Goal: Transaction & Acquisition: Purchase product/service

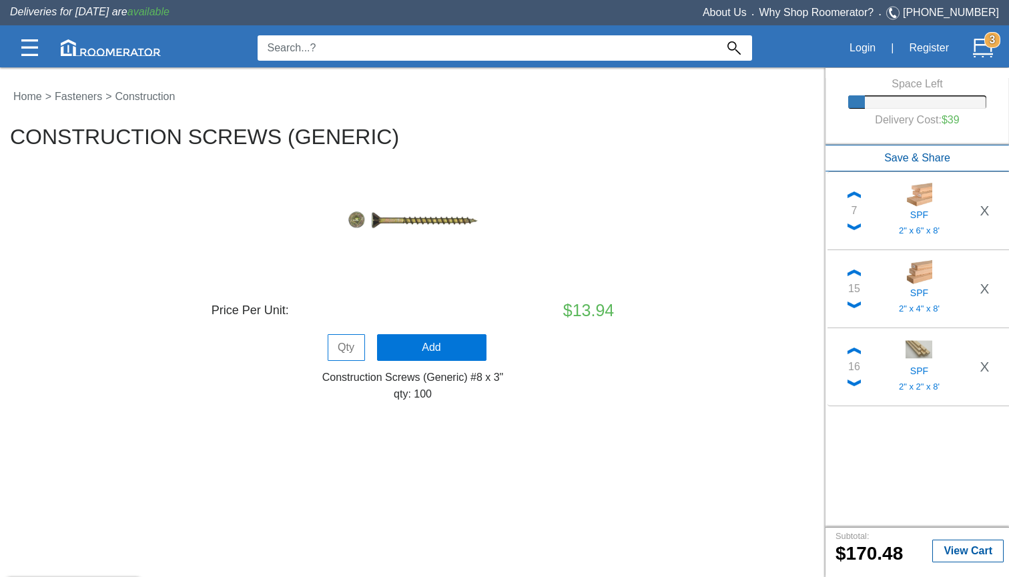
click at [345, 51] on input at bounding box center [487, 47] width 459 height 25
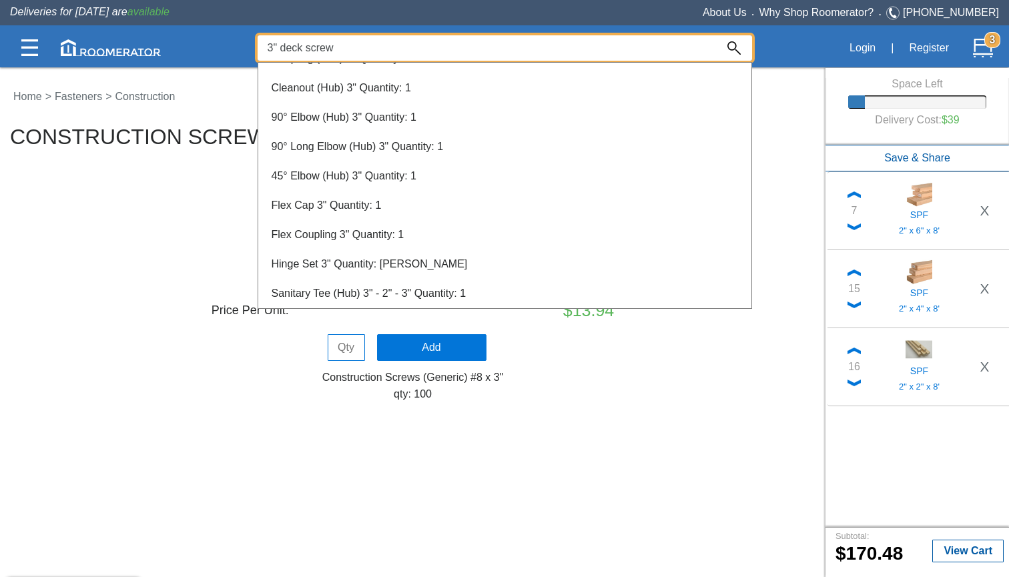
type input "3" deck screw"
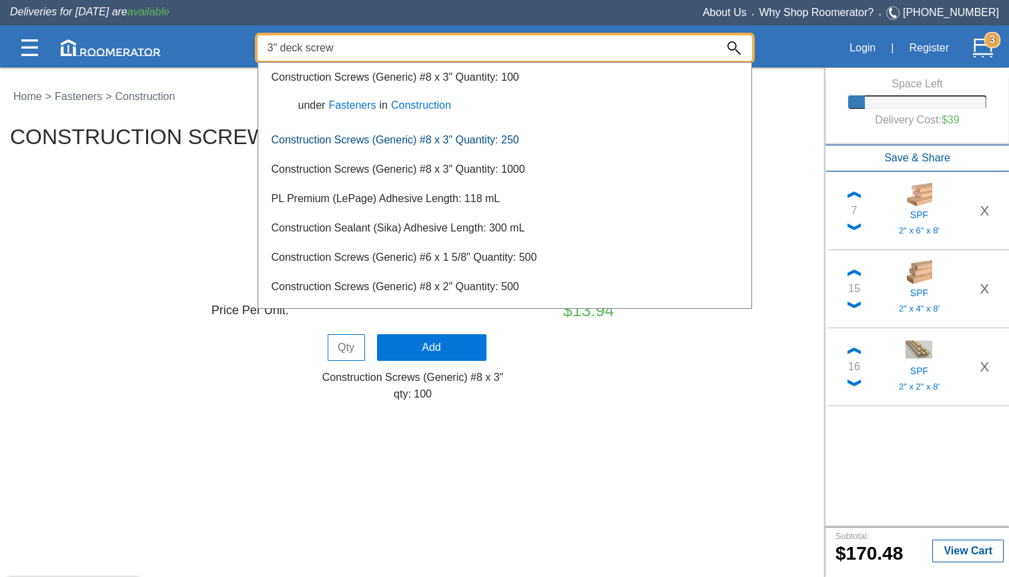
click at [405, 140] on link "Construction Screws (Generic) #8 x 3" Quantity: 250" at bounding box center [396, 139] width 248 height 11
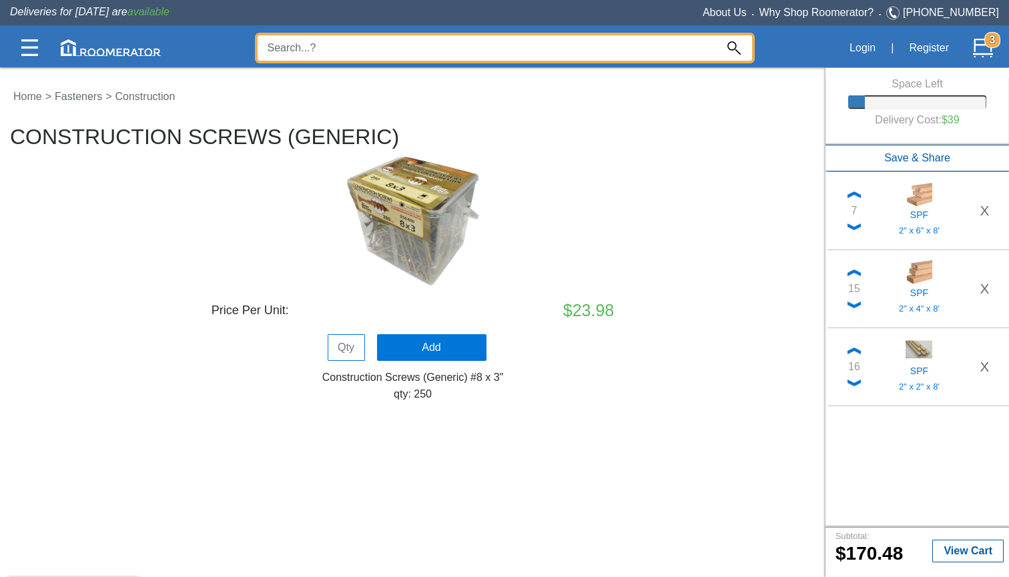
click at [593, 45] on input at bounding box center [487, 47] width 459 height 25
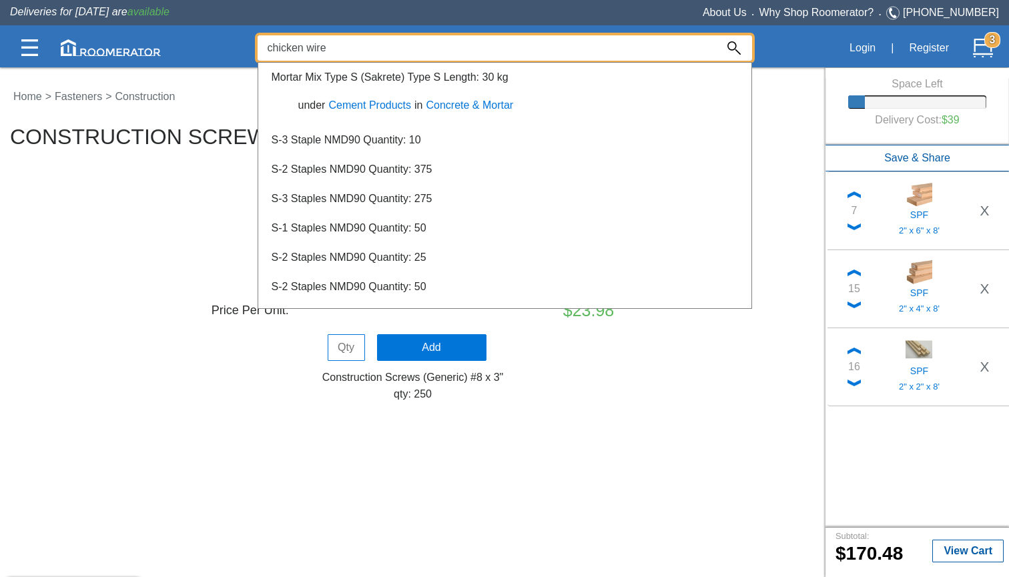
type input "chicken wire"
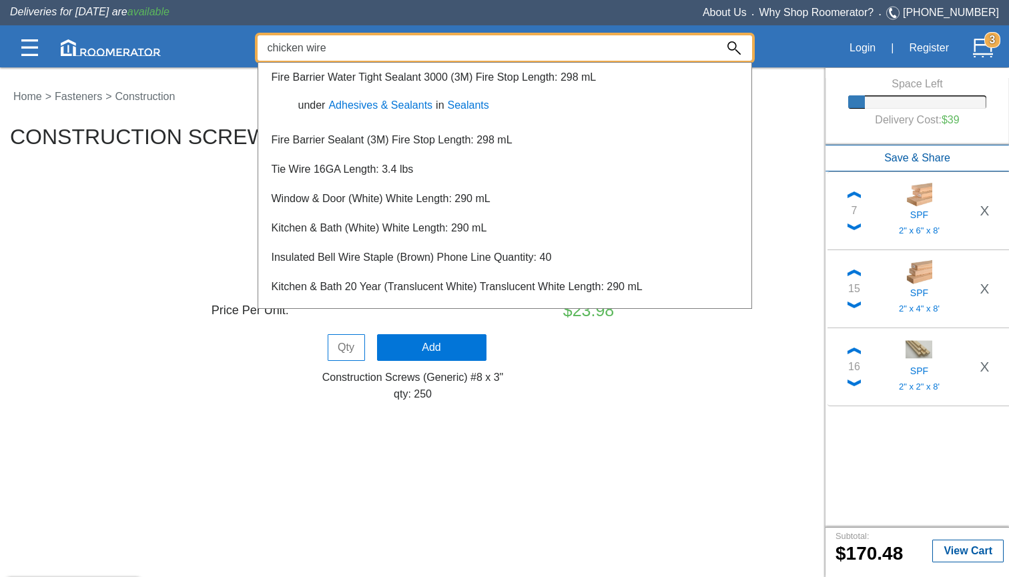
click at [790, 47] on div "Login | Register 3" at bounding box center [876, 48] width 248 height 32
click at [961, 553] on div at bounding box center [504, 322] width 1009 height 511
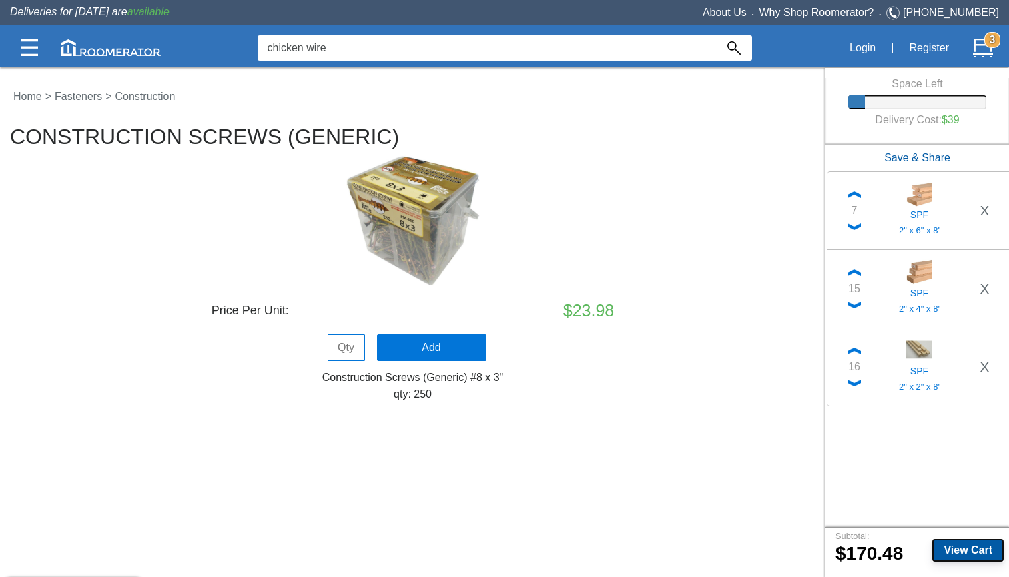
click at [959, 553] on b "View Cart" at bounding box center [968, 550] width 49 height 11
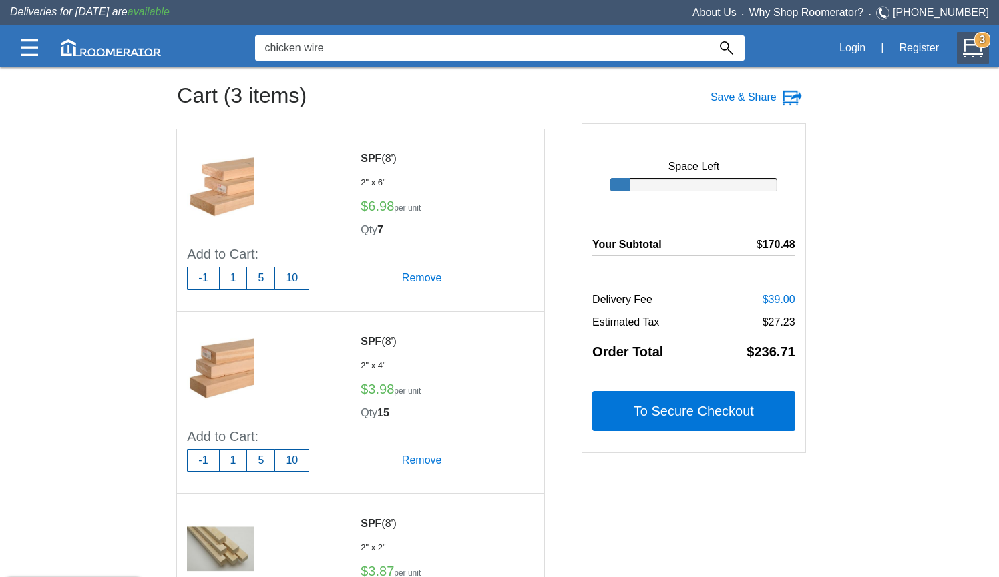
click at [355, 47] on input "chicken wire" at bounding box center [481, 47] width 453 height 25
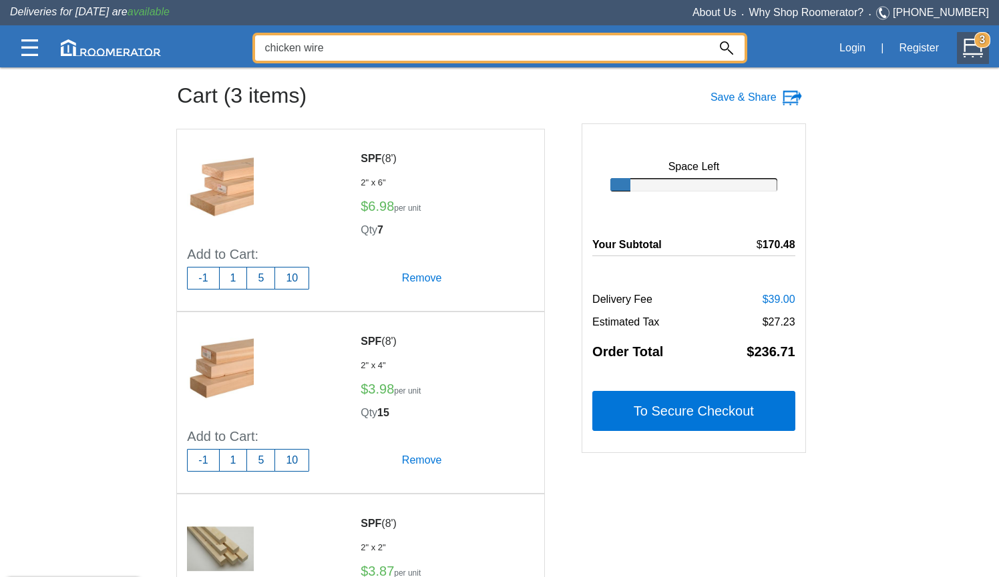
click at [355, 47] on input "chicken wire" at bounding box center [481, 47] width 453 height 25
click at [24, 43] on img at bounding box center [29, 47] width 17 height 17
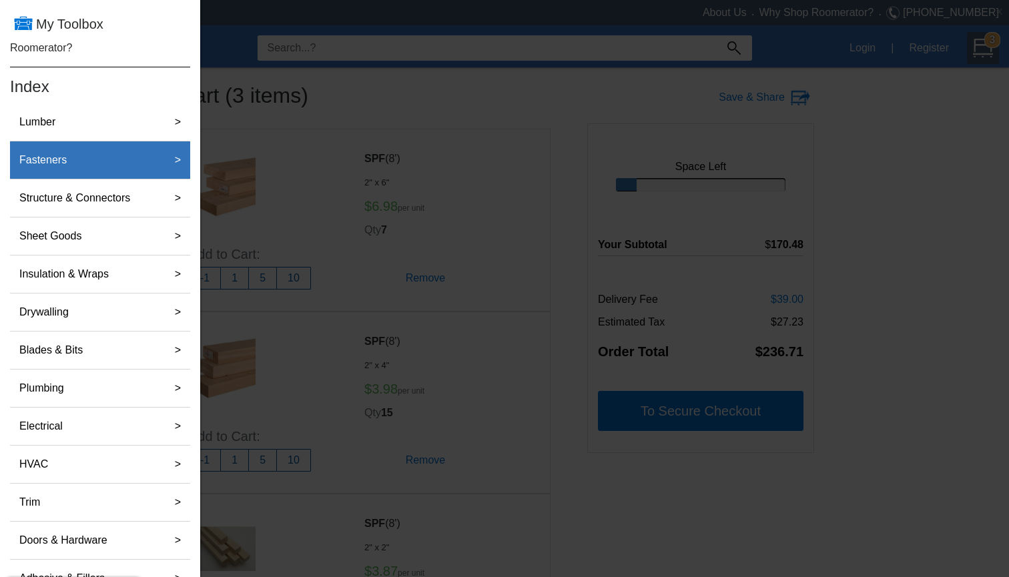
click at [135, 159] on div "Fasteners" at bounding box center [86, 160] width 144 height 27
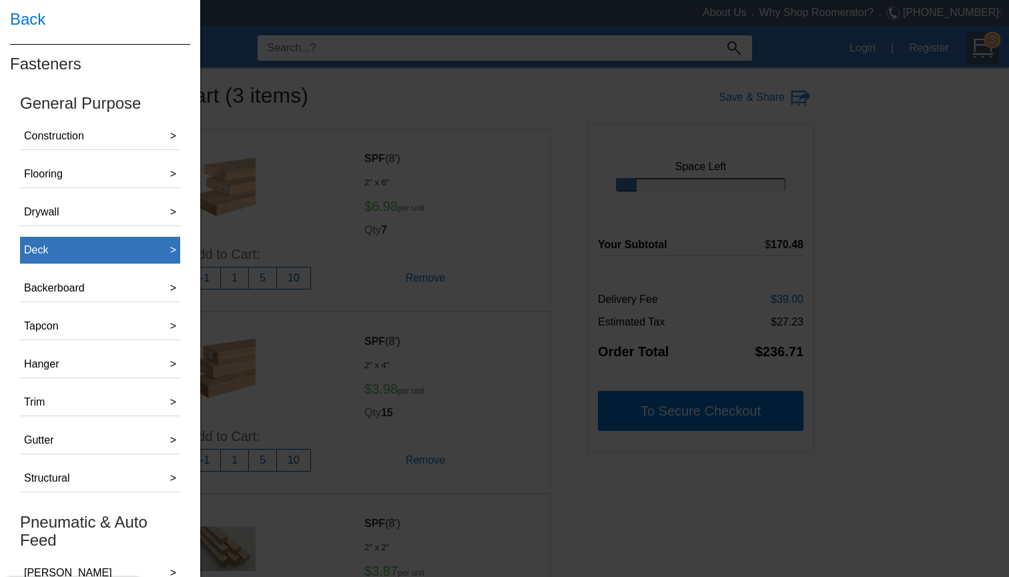
click at [137, 243] on button "Deck >" at bounding box center [100, 250] width 160 height 27
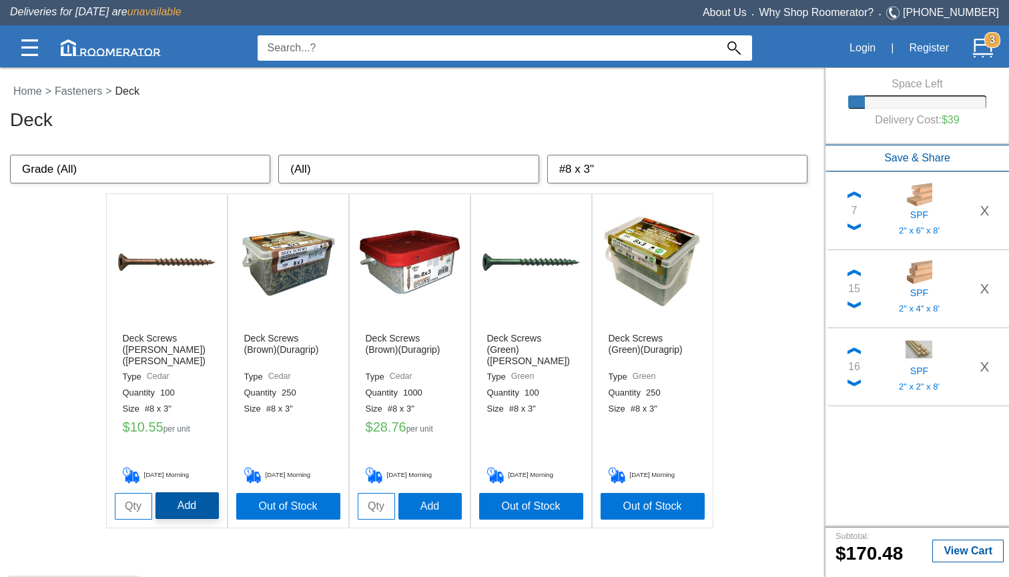
click at [200, 509] on button "Add" at bounding box center [187, 506] width 63 height 27
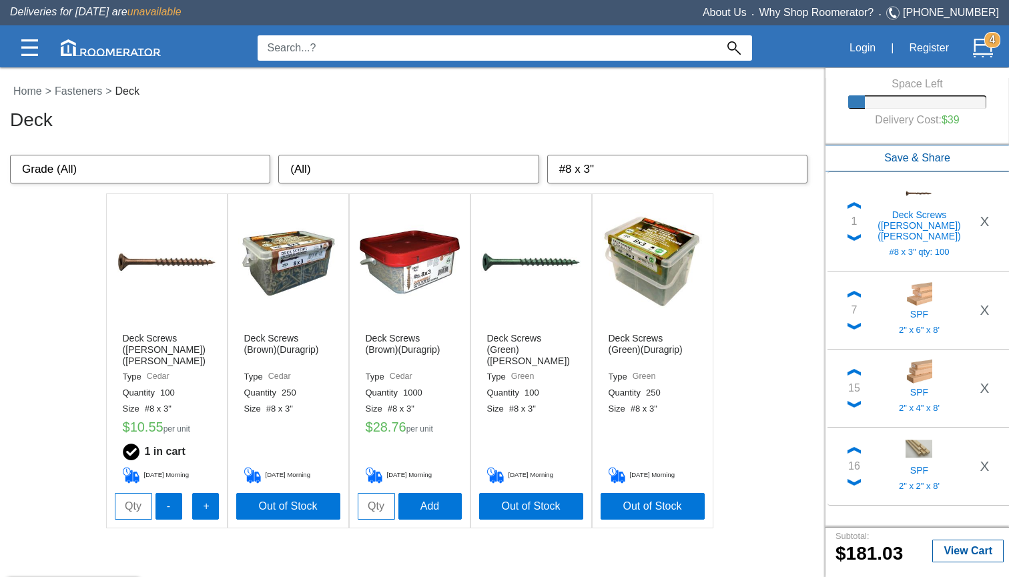
select select "#8 x 2 1/2""
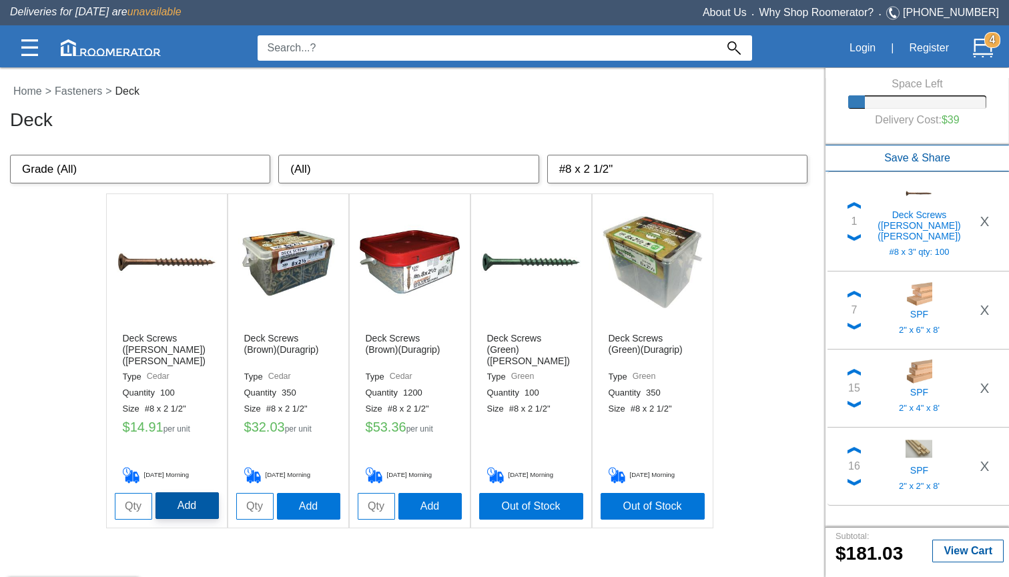
click at [200, 511] on button "Add" at bounding box center [187, 506] width 63 height 27
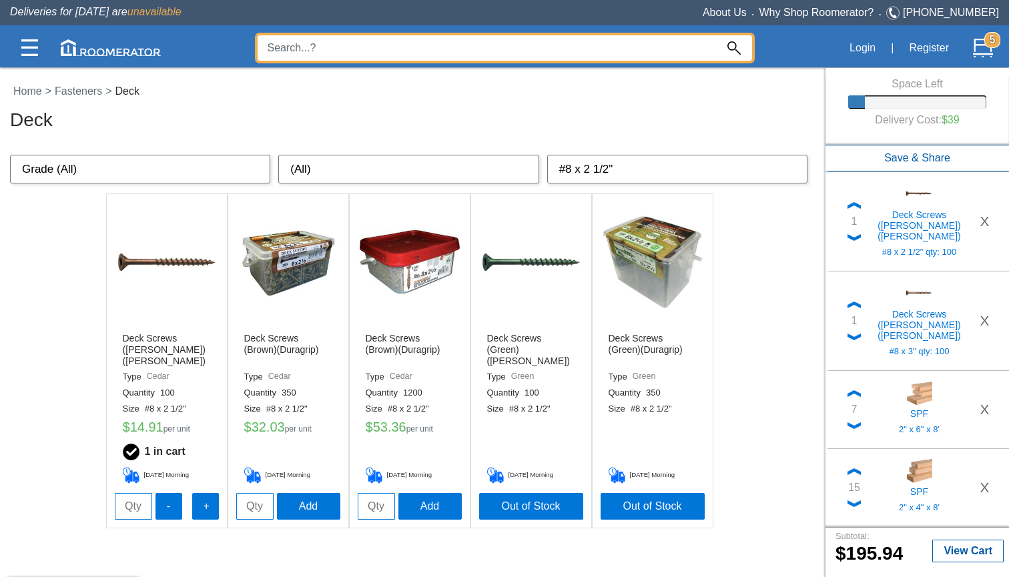
click at [320, 54] on input at bounding box center [487, 47] width 459 height 25
click at [25, 55] on img at bounding box center [29, 47] width 17 height 17
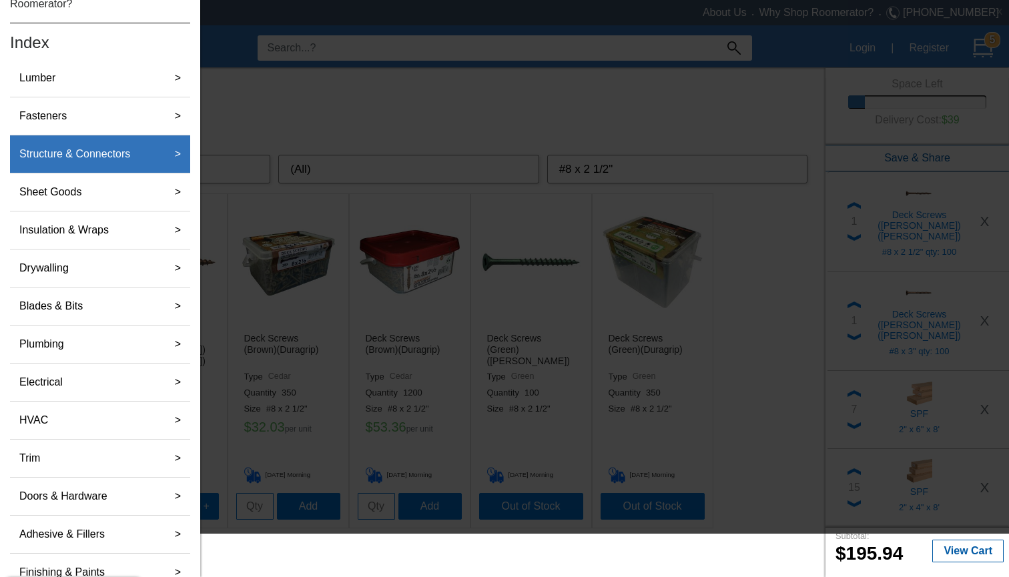
scroll to position [20, 0]
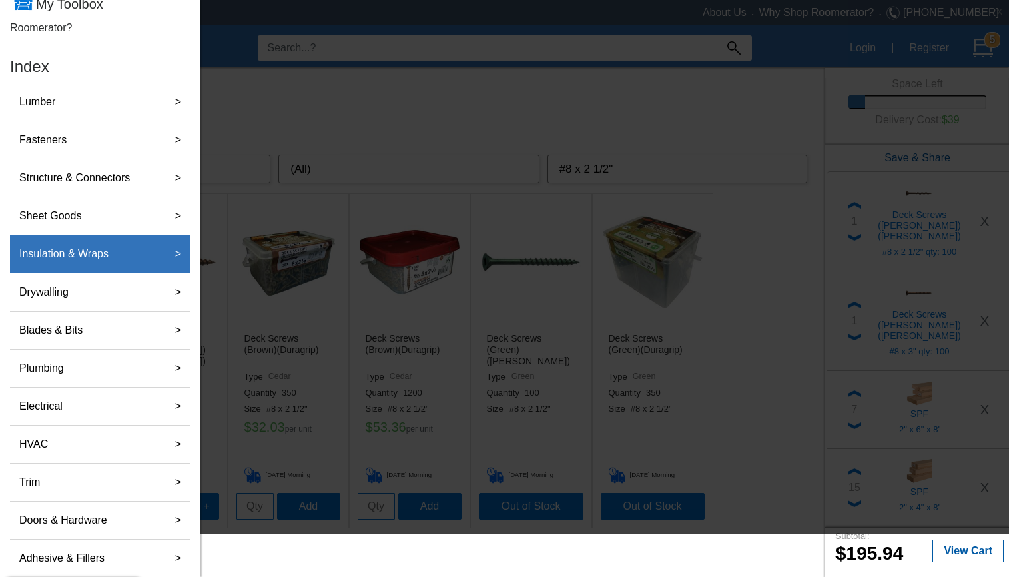
click at [154, 254] on div "Insulation & Wraps" at bounding box center [86, 254] width 144 height 27
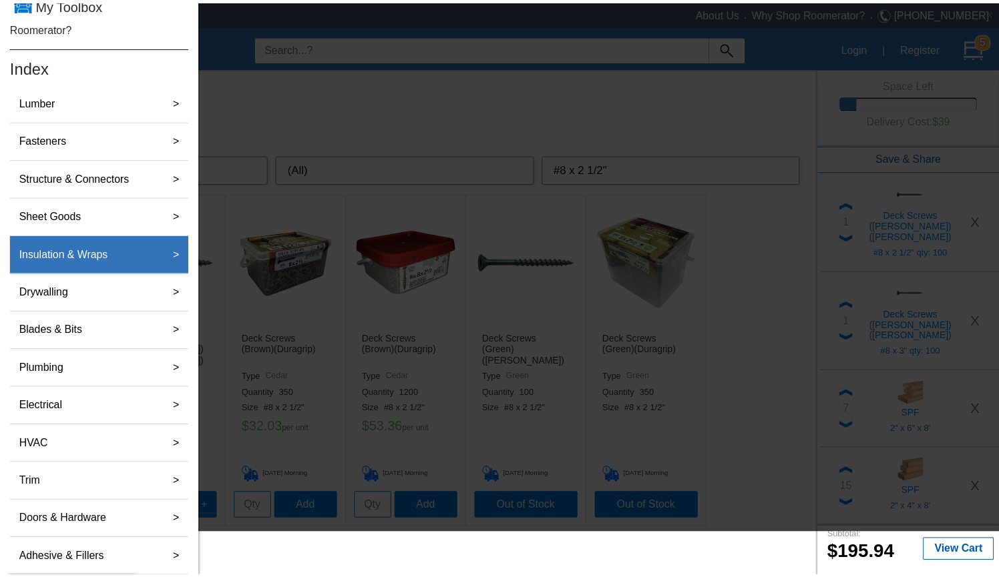
scroll to position [0, 0]
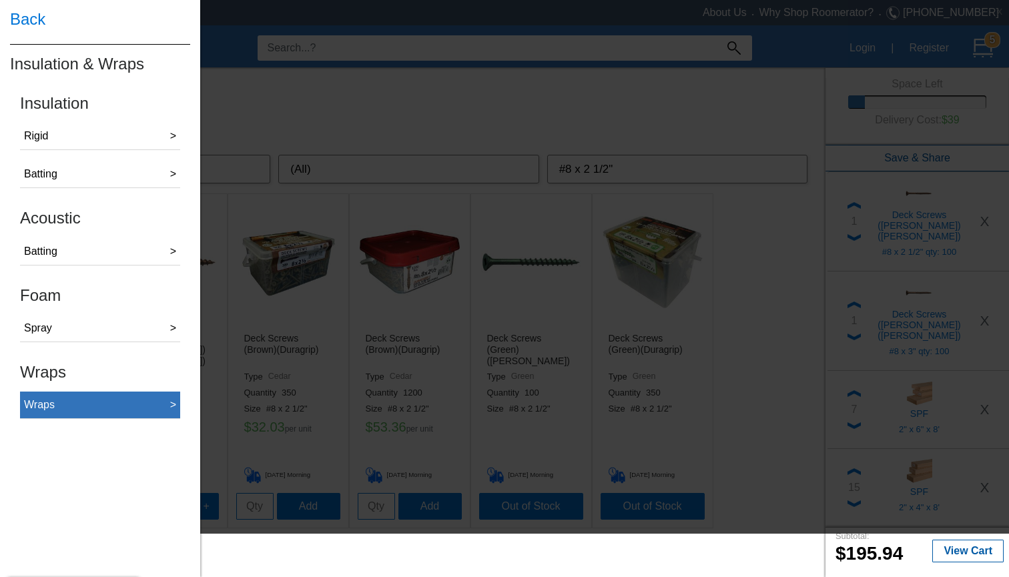
click at [79, 396] on button "Wraps >" at bounding box center [100, 405] width 160 height 27
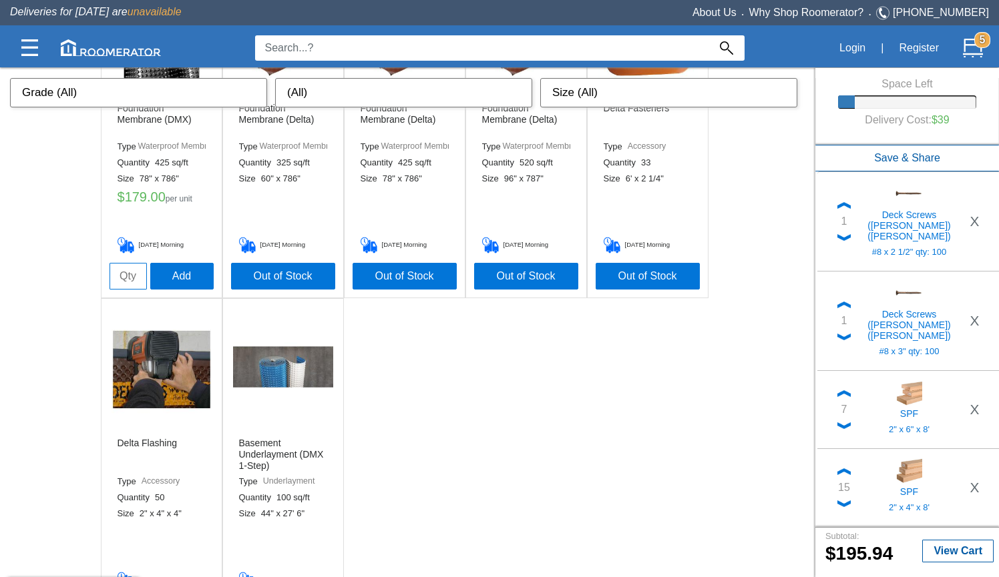
scroll to position [1539, 0]
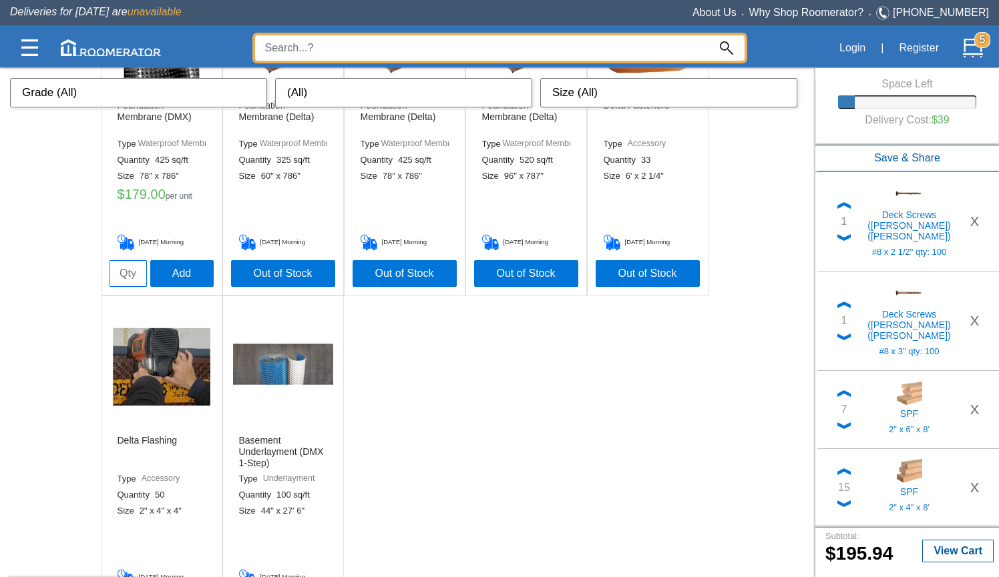
click at [440, 51] on input at bounding box center [481, 47] width 453 height 25
type input "o"
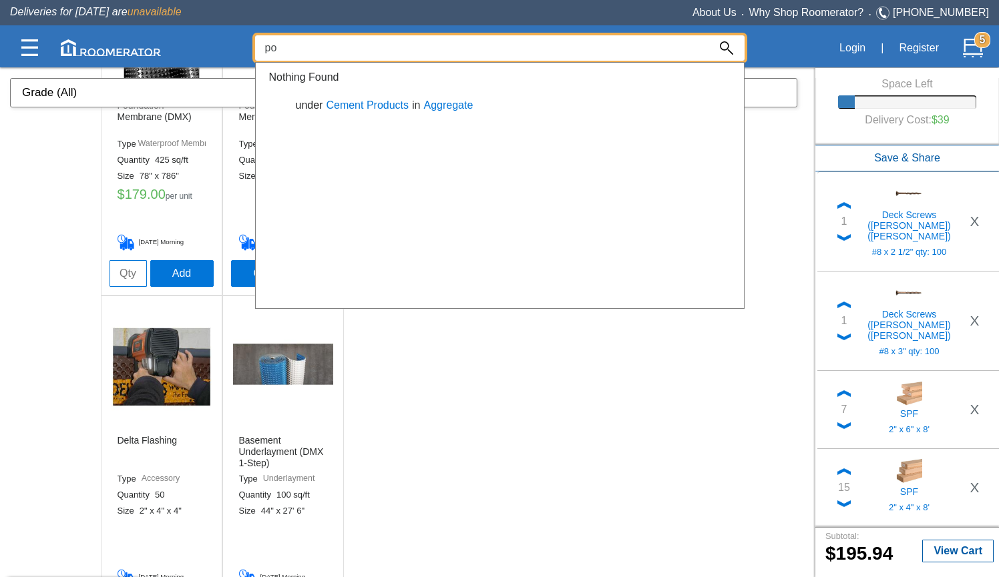
type input "p"
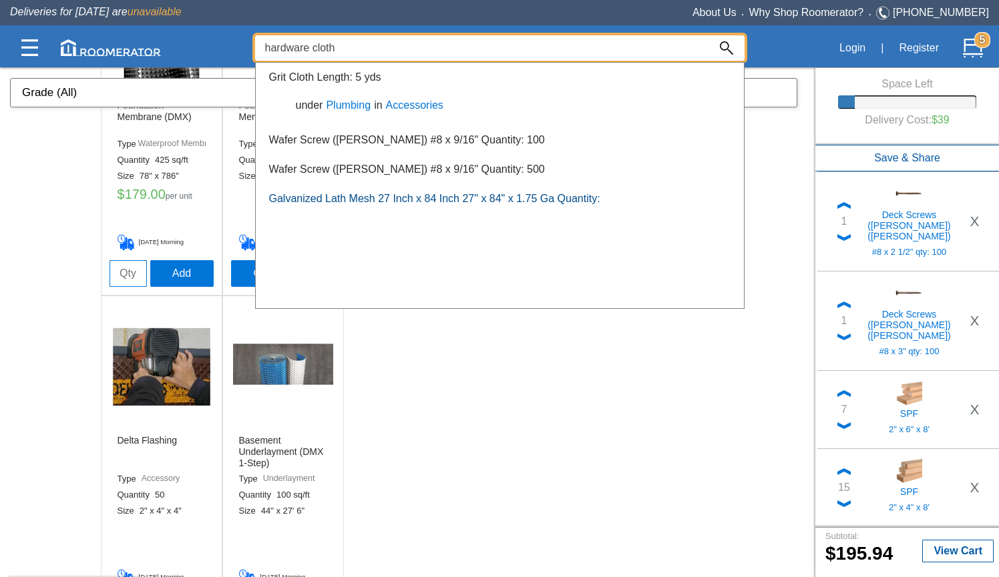
type input "hardware cloth"
click at [378, 198] on link "Galvanized Lath Mesh 27 Inch x 84 Inch 27" x 84" x 1.75 Ga Quantity:" at bounding box center [434, 198] width 331 height 11
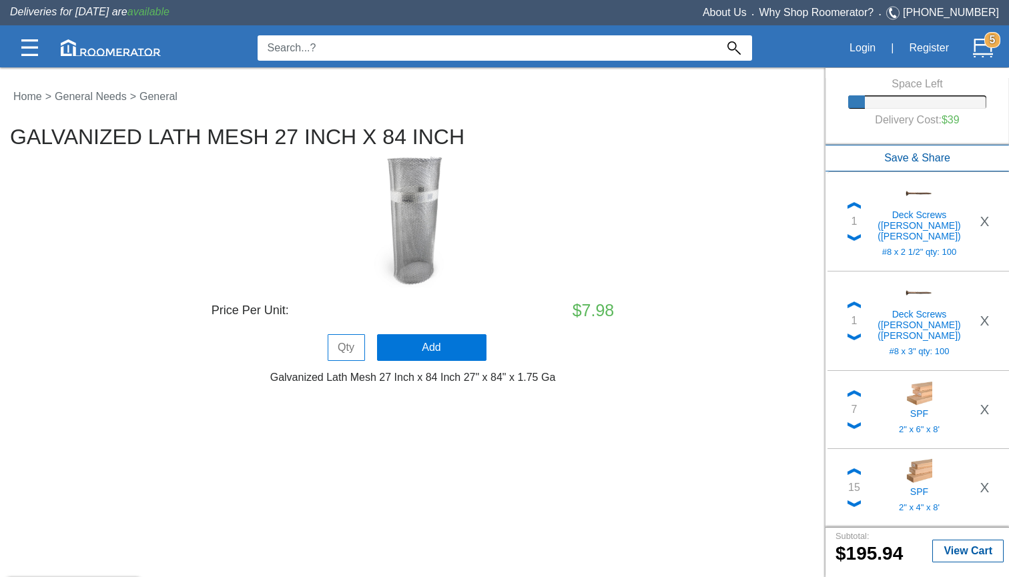
click at [306, 45] on input at bounding box center [487, 47] width 459 height 25
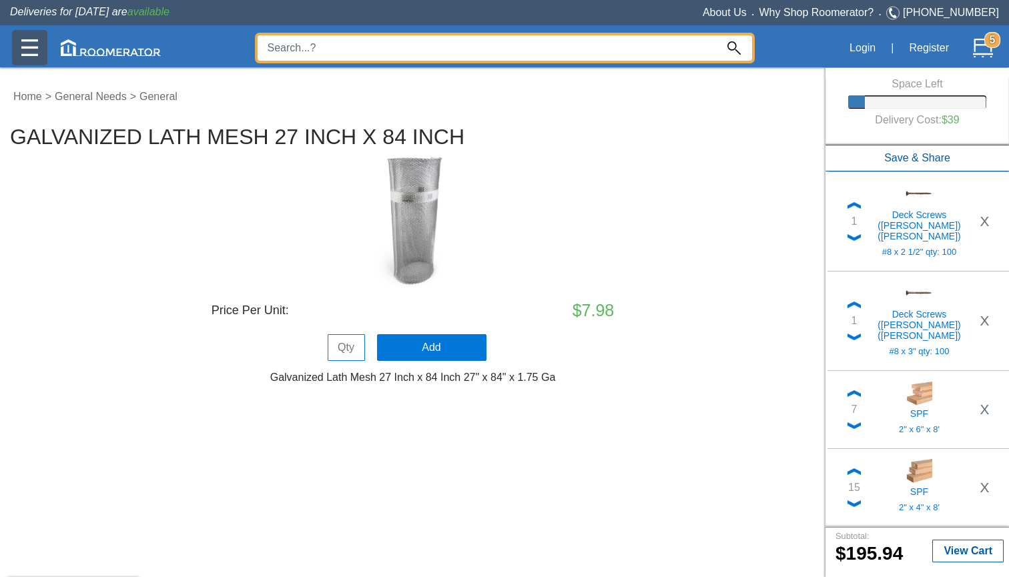
click at [32, 56] on img at bounding box center [29, 47] width 17 height 17
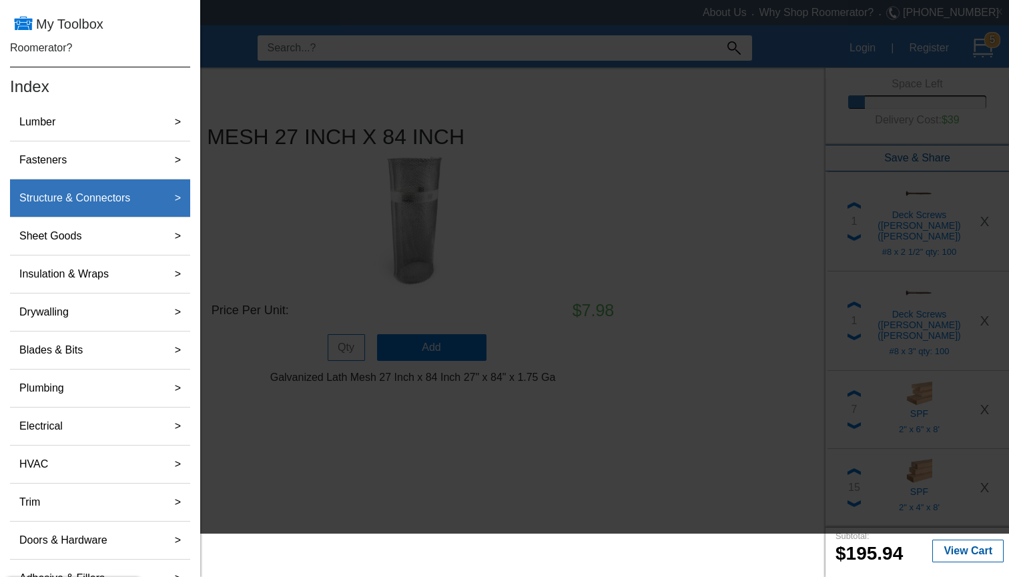
click at [111, 195] on label "Structure & Connectors" at bounding box center [74, 198] width 121 height 27
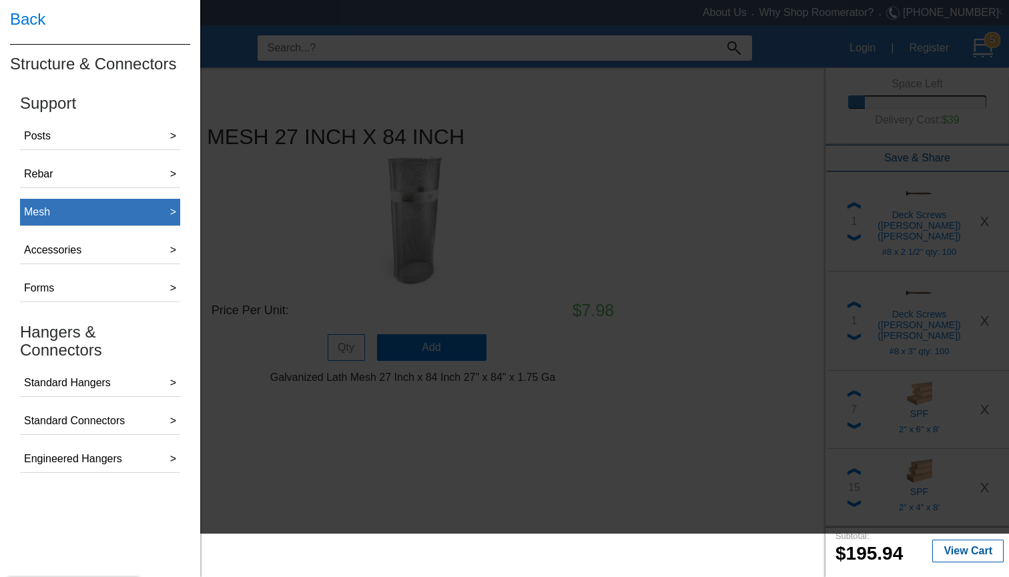
click at [111, 204] on button "Mesh >" at bounding box center [100, 212] width 160 height 27
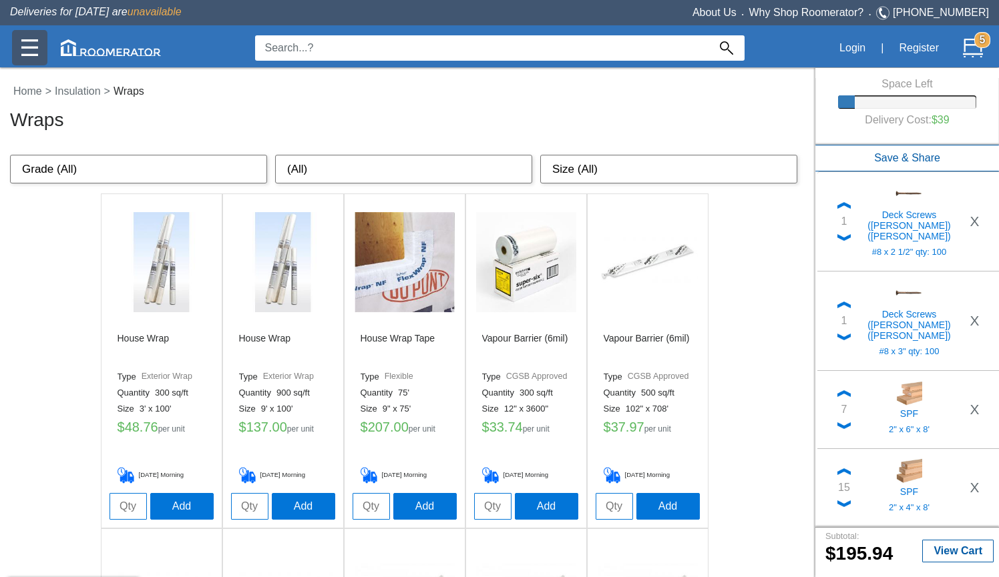
click at [39, 50] on div at bounding box center [29, 47] width 35 height 35
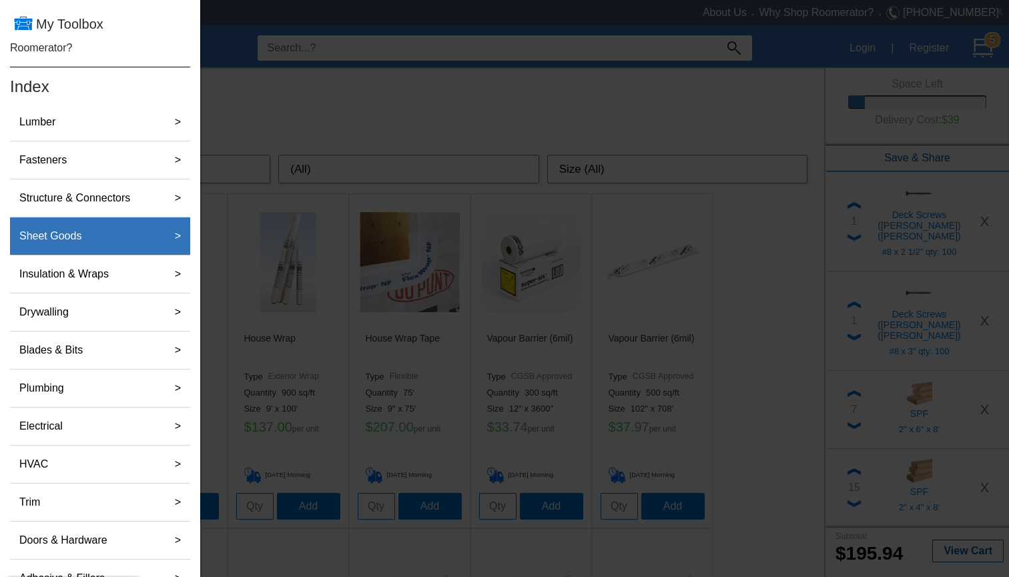
click at [88, 254] on button "Sheet Goods >" at bounding box center [100, 237] width 180 height 38
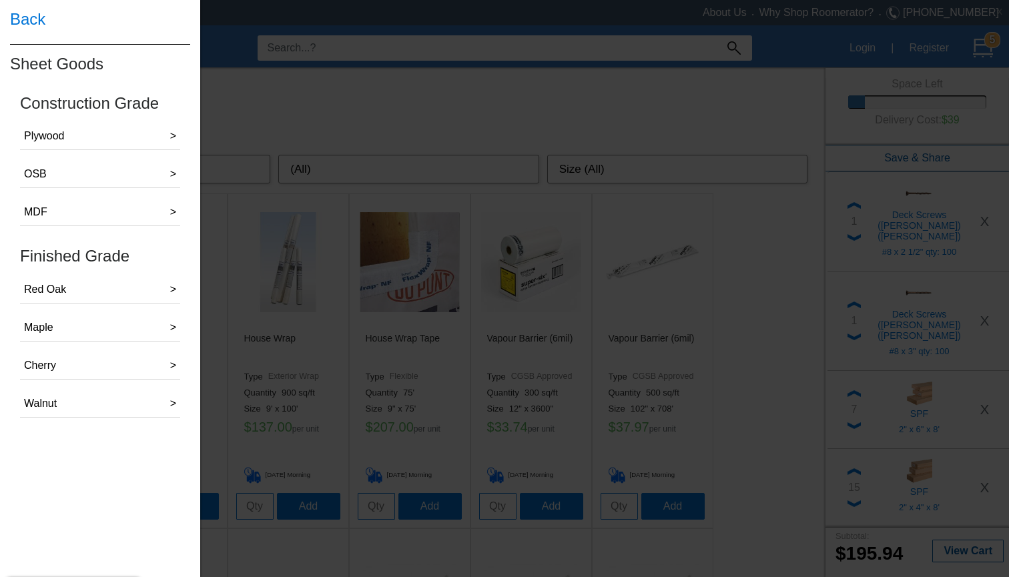
click at [29, 29] on h4 "Back" at bounding box center [100, 19] width 180 height 39
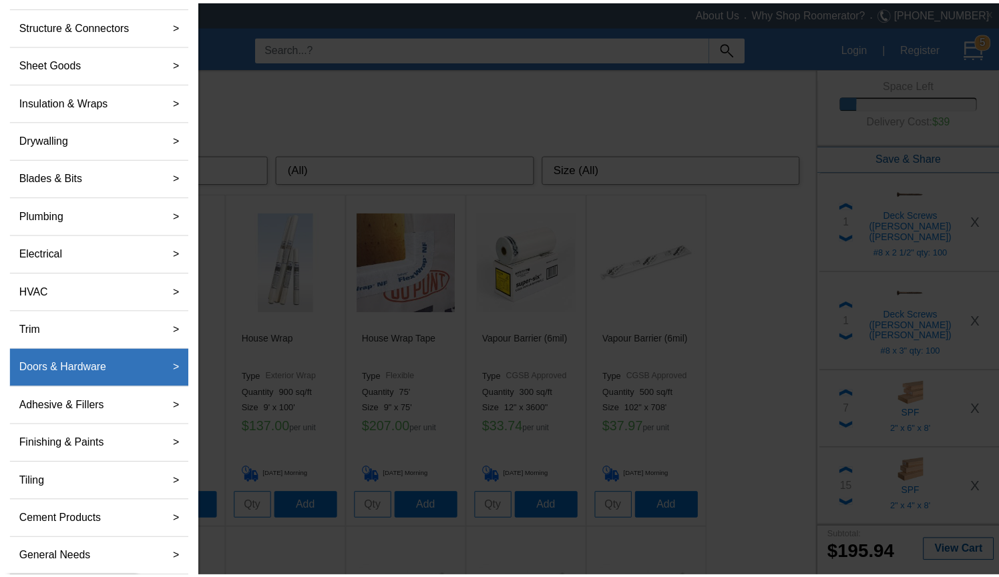
scroll to position [173, 0]
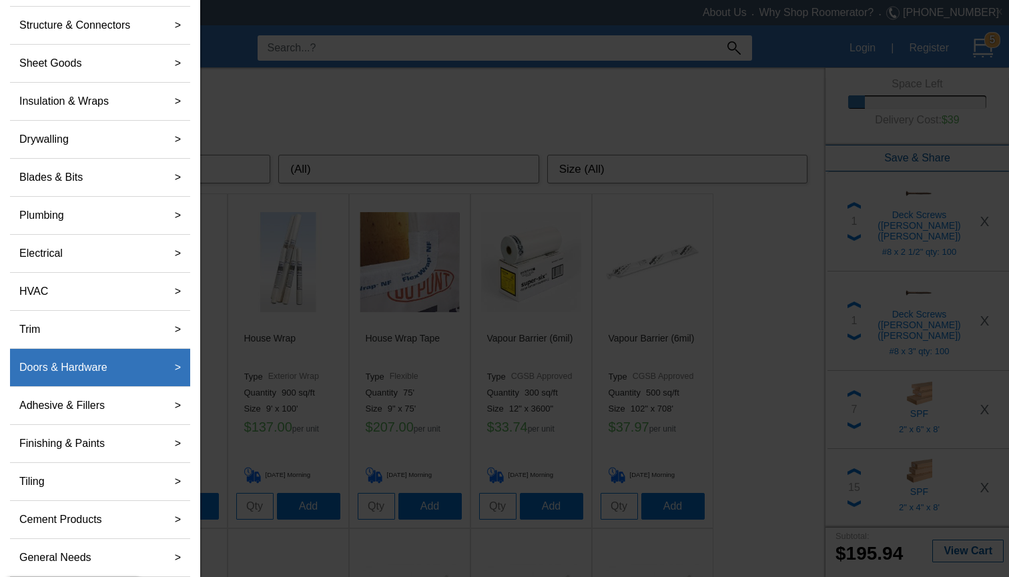
click at [91, 377] on label "Doors & Hardware" at bounding box center [63, 367] width 99 height 27
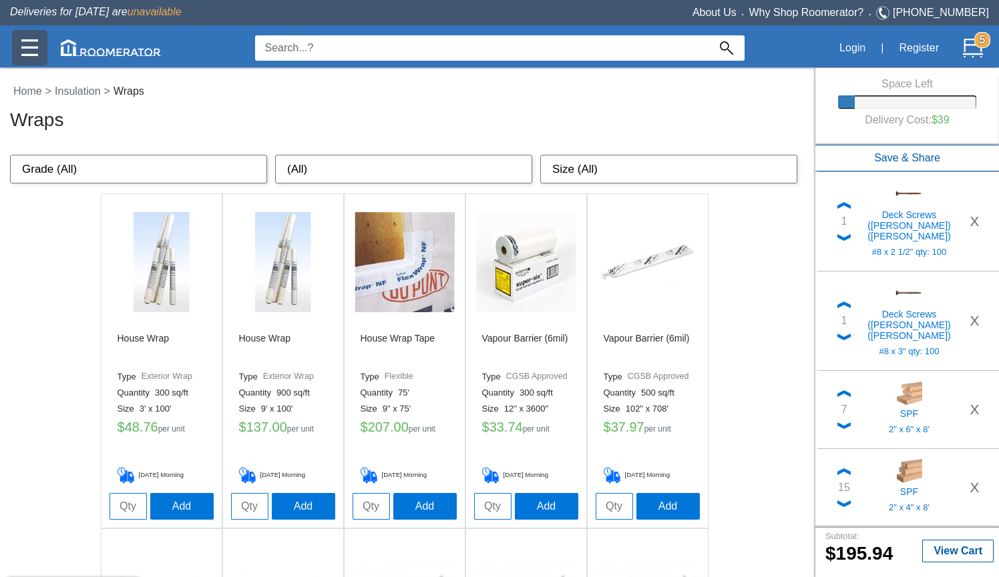
click at [21, 53] on img at bounding box center [29, 47] width 17 height 17
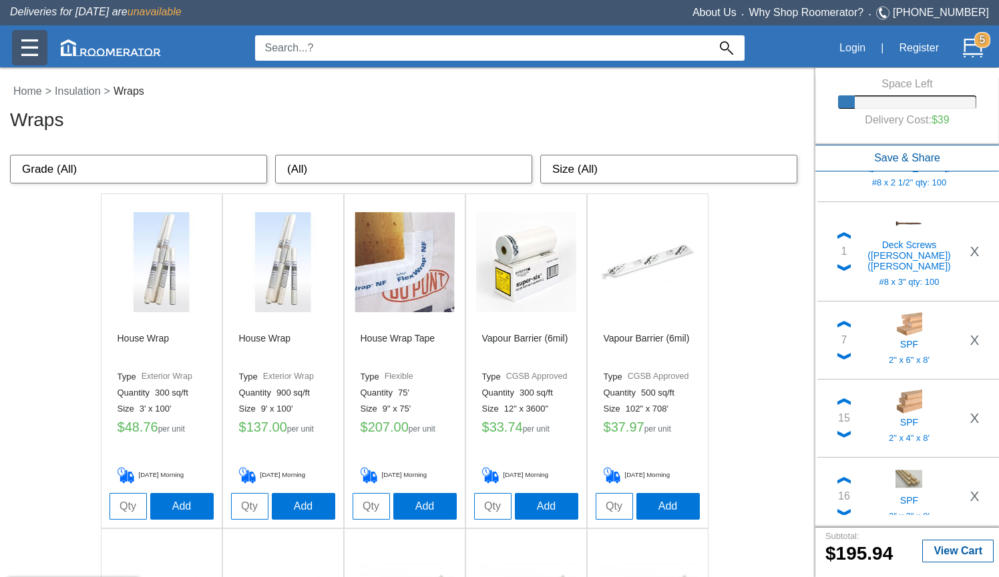
scroll to position [69, 0]
click at [846, 399] on img at bounding box center [843, 402] width 13 height 7
click at [848, 399] on img at bounding box center [843, 402] width 13 height 7
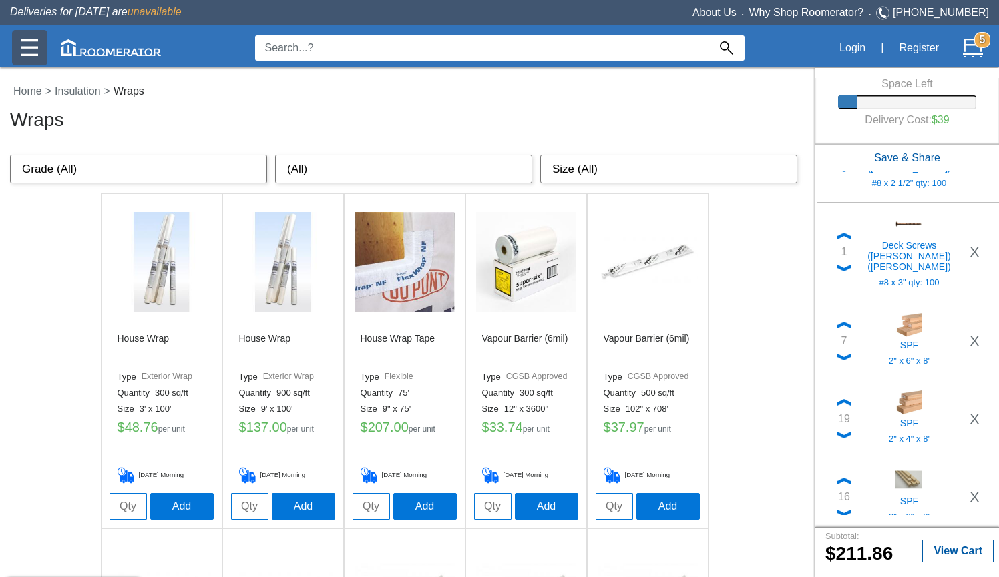
click at [842, 395] on button at bounding box center [843, 403] width 27 height 16
click at [848, 350] on button at bounding box center [843, 358] width 27 height 16
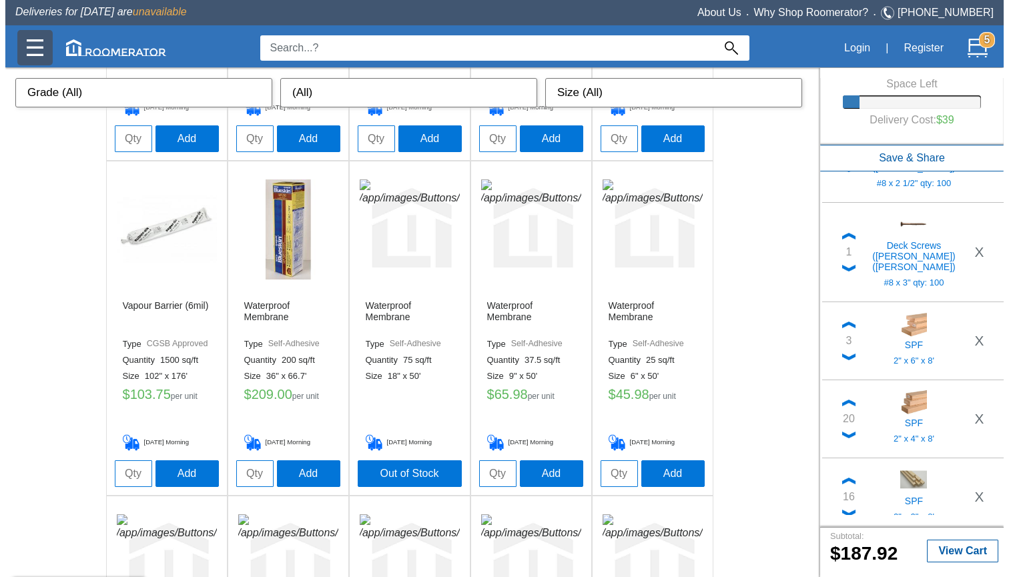
scroll to position [672, 0]
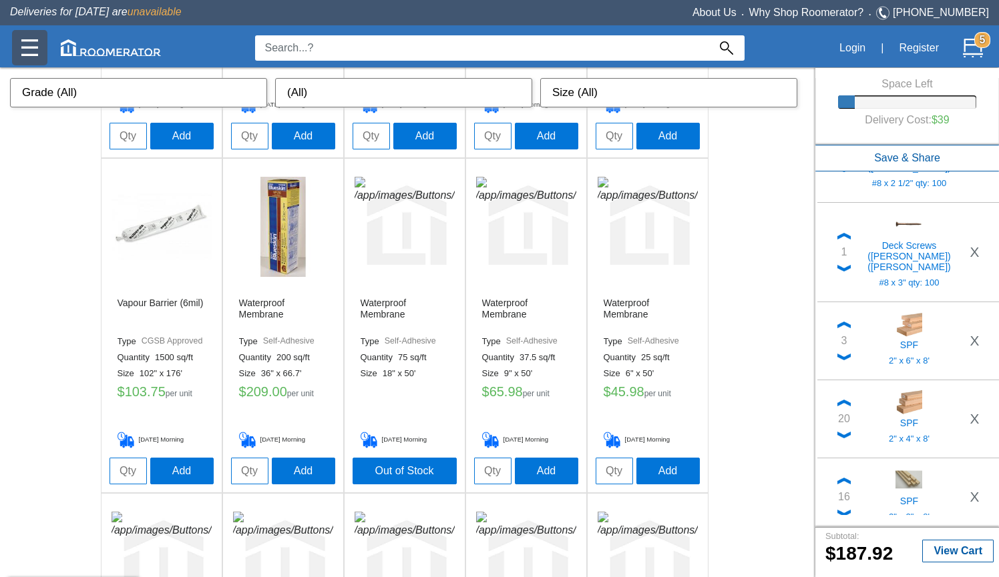
click at [29, 47] on img at bounding box center [29, 47] width 17 height 17
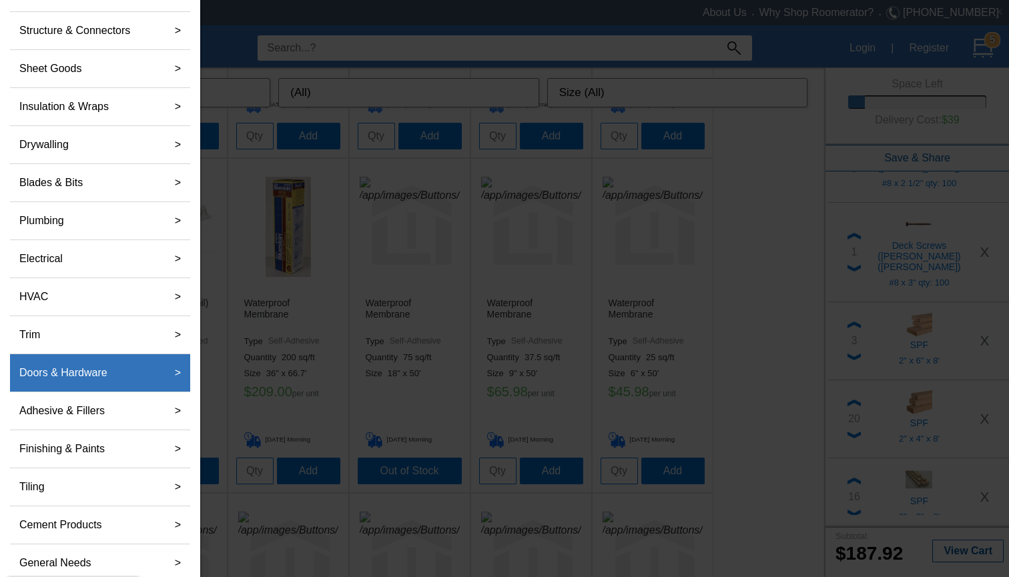
scroll to position [173, 0]
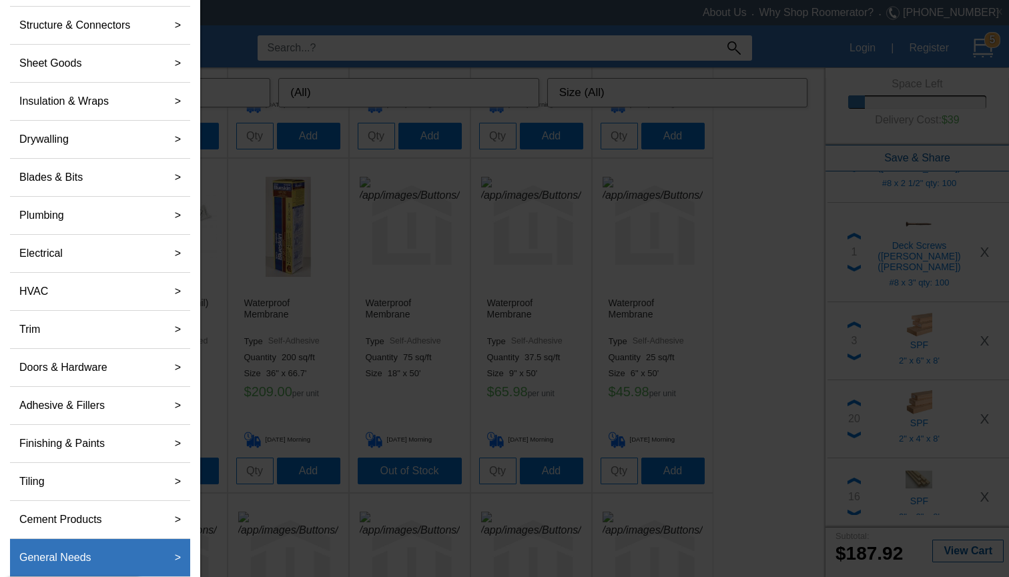
click at [31, 560] on label "General Needs" at bounding box center [55, 558] width 83 height 27
